Goal: Transaction & Acquisition: Purchase product/service

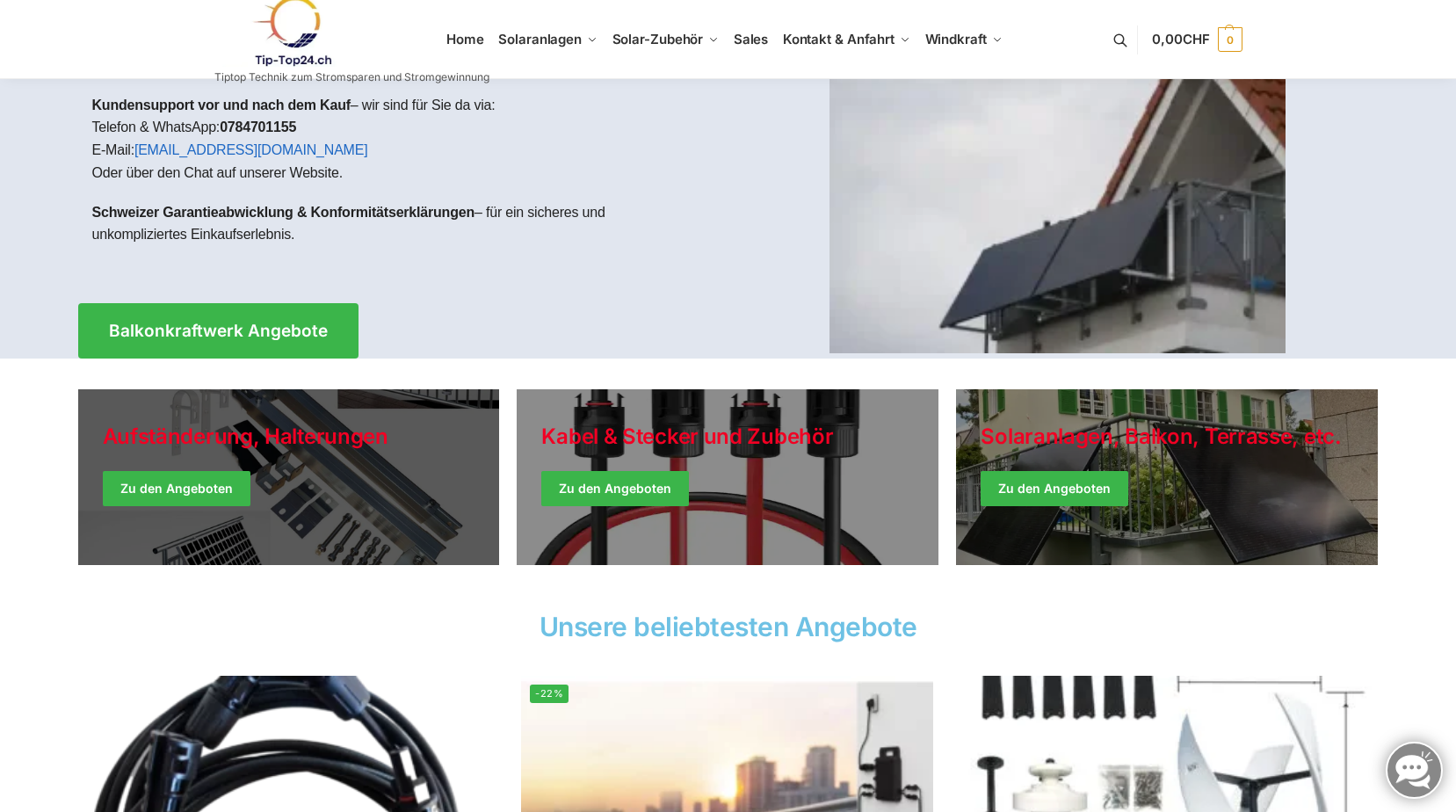
scroll to position [88, 0]
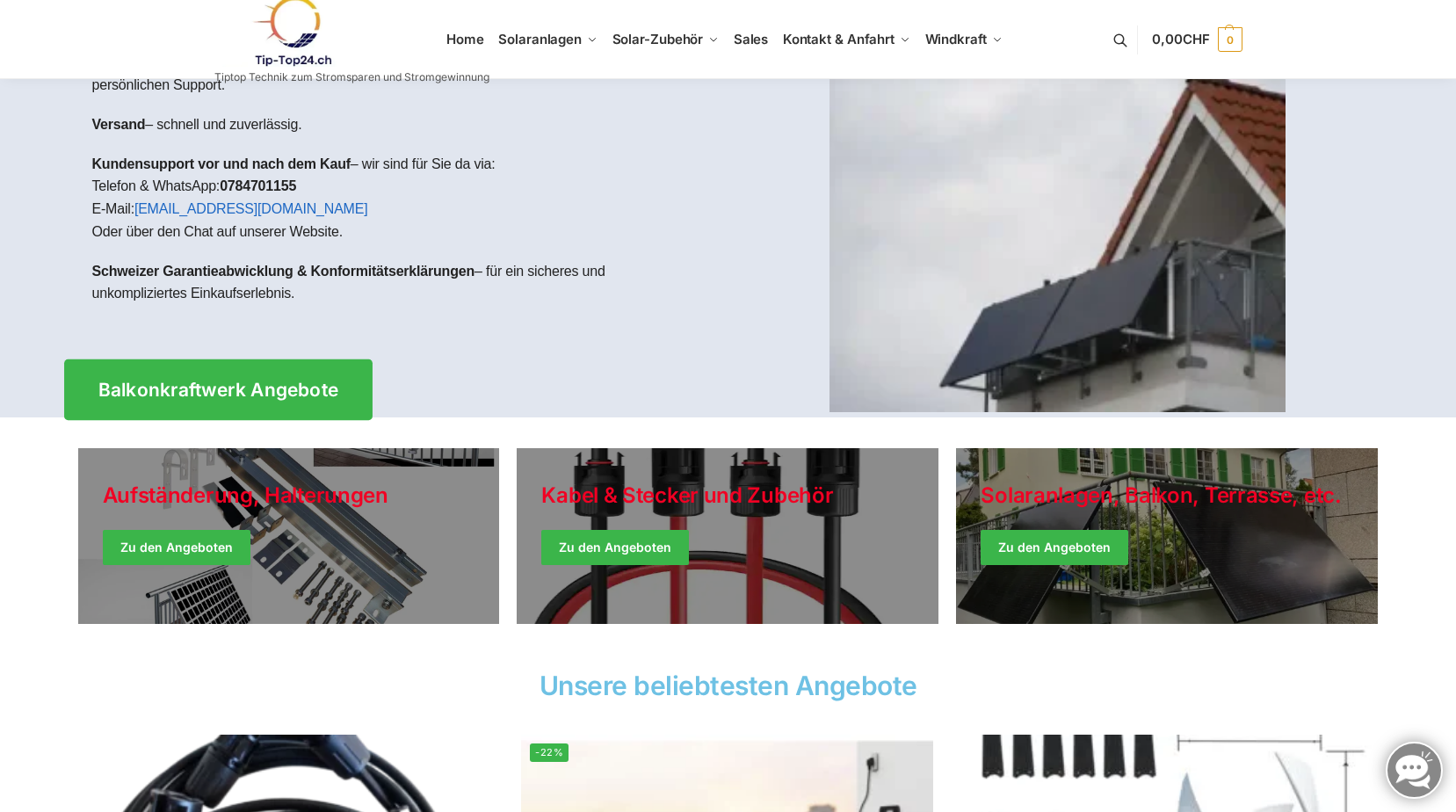
click at [285, 390] on span "Balkonkraftwerk Angebote" at bounding box center [218, 389] width 240 height 18
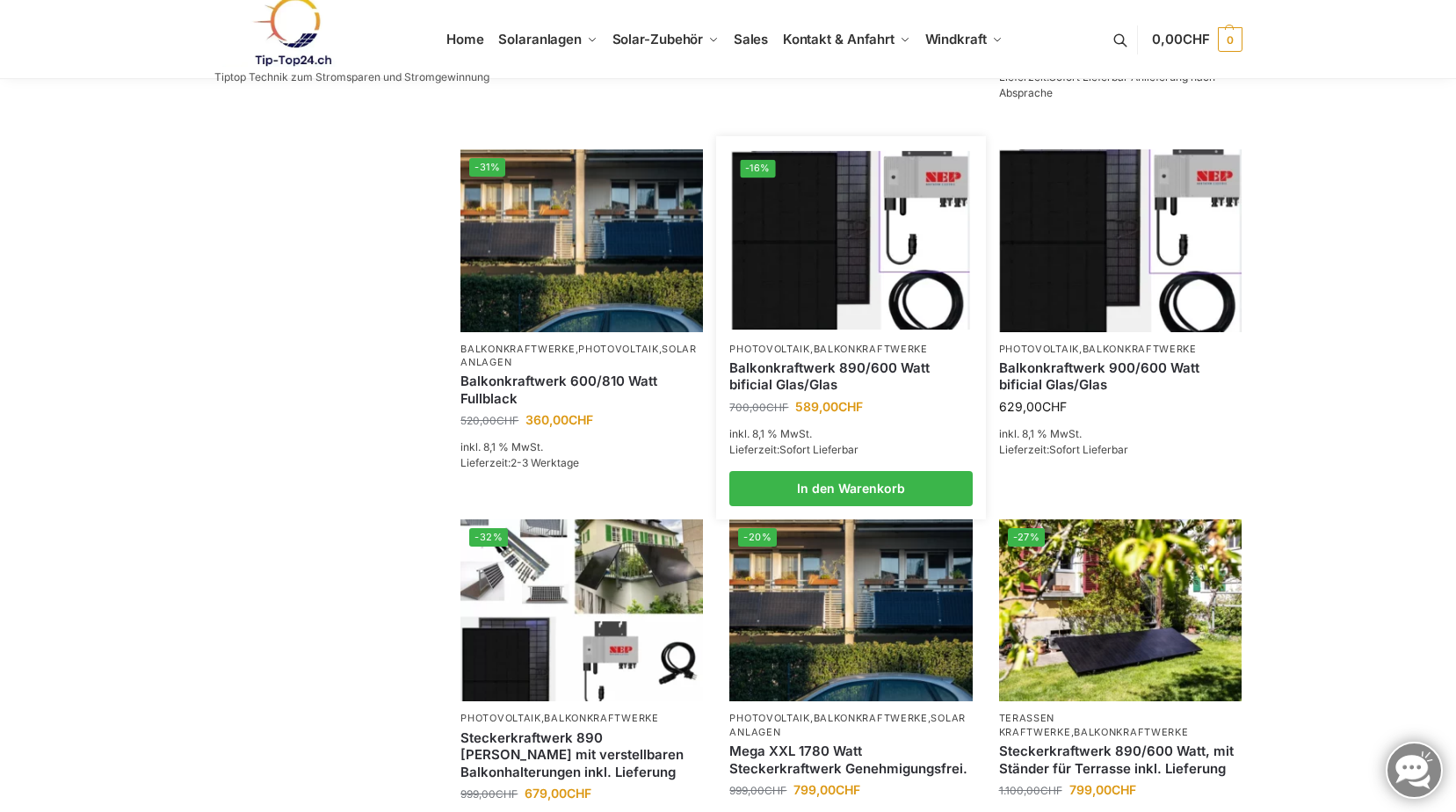
scroll to position [703, 0]
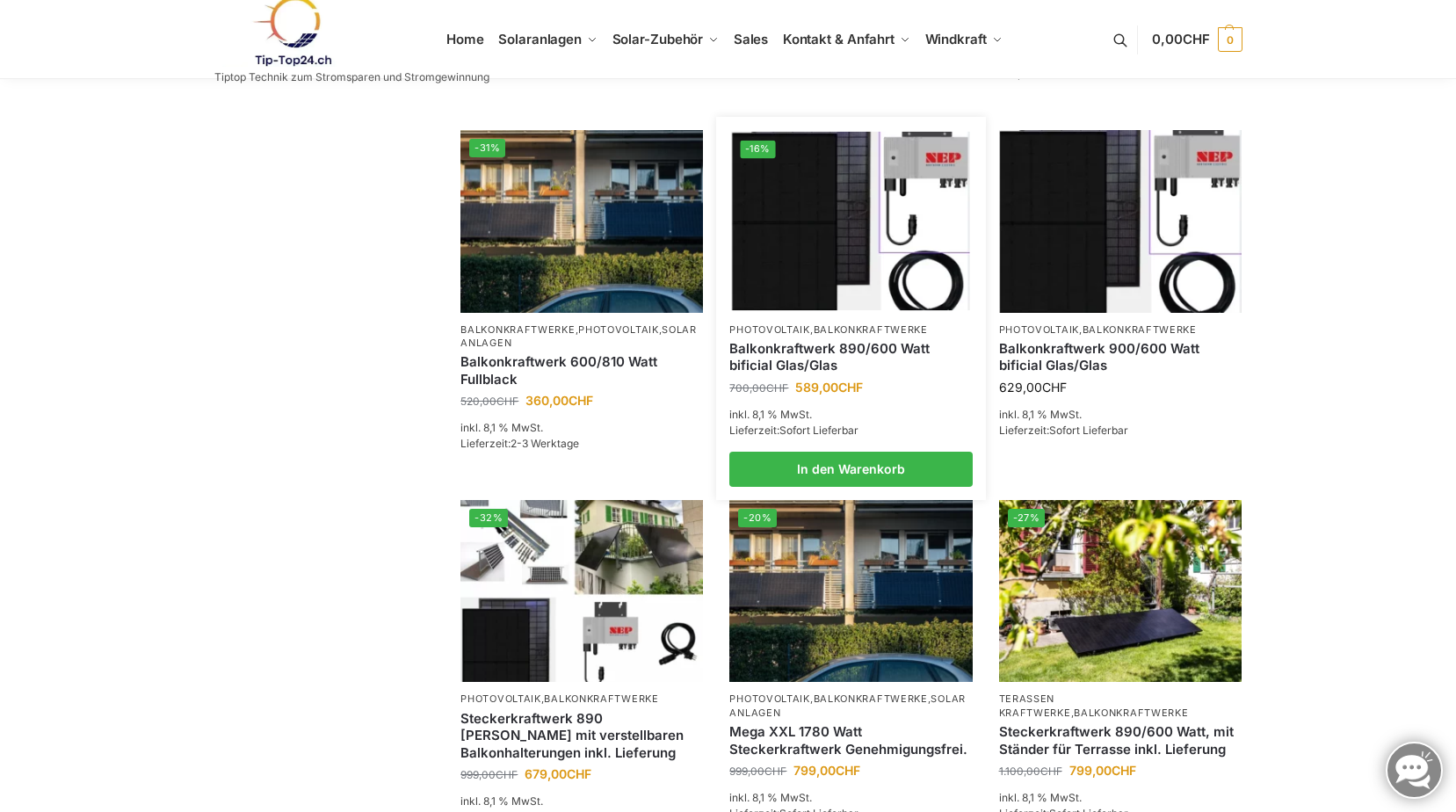
click at [834, 299] on img at bounding box center [851, 221] width 238 height 179
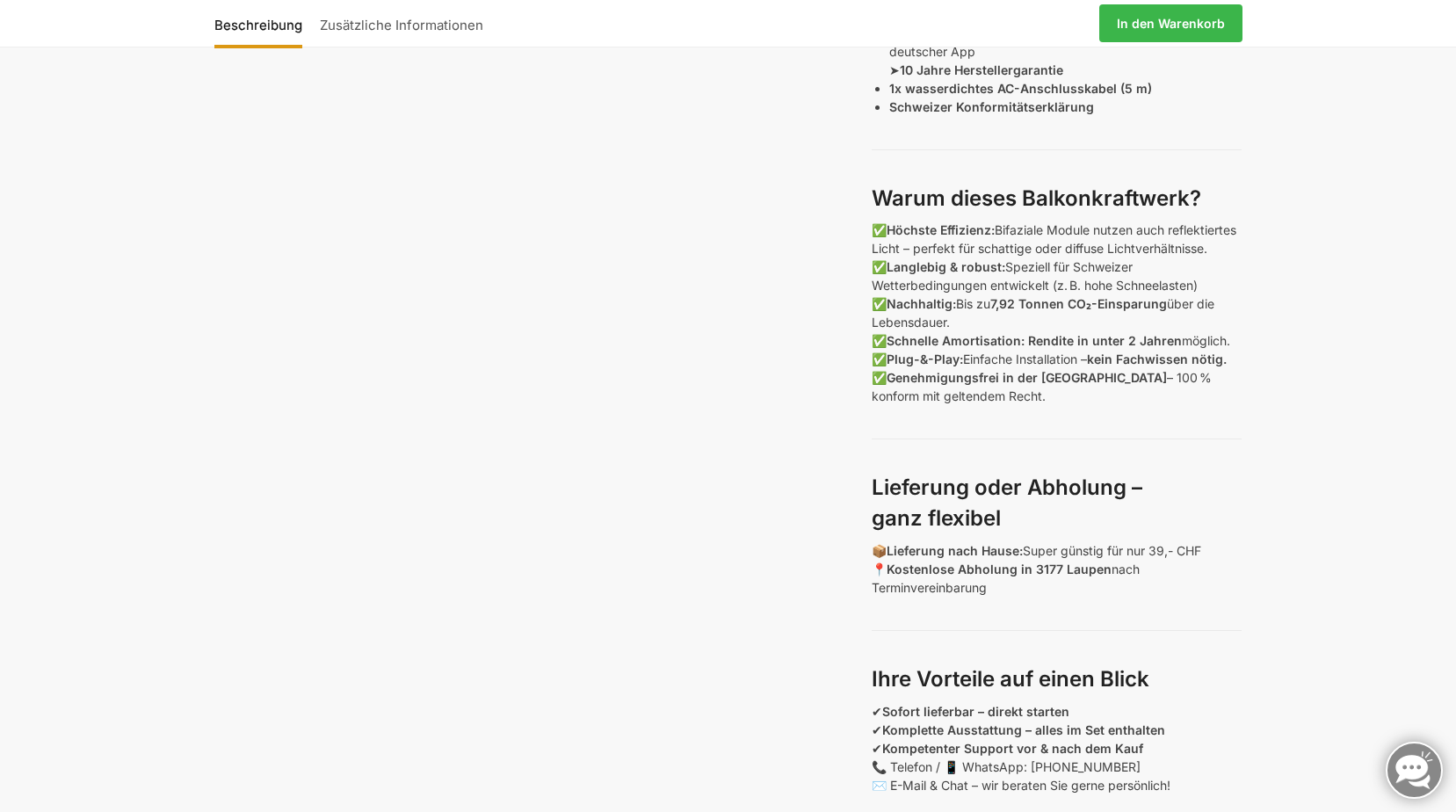
scroll to position [1142, 0]
